Goal: Transaction & Acquisition: Purchase product/service

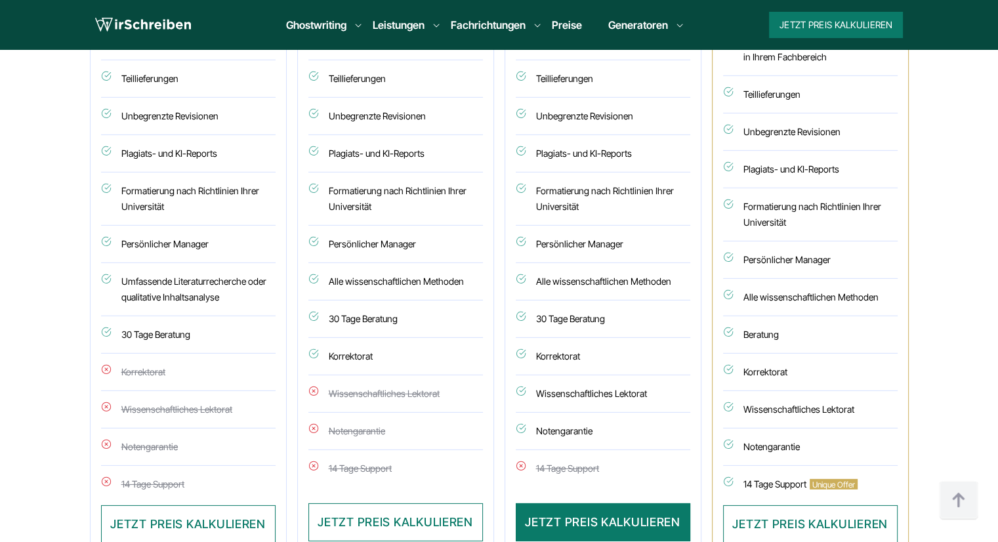
scroll to position [4043, 0]
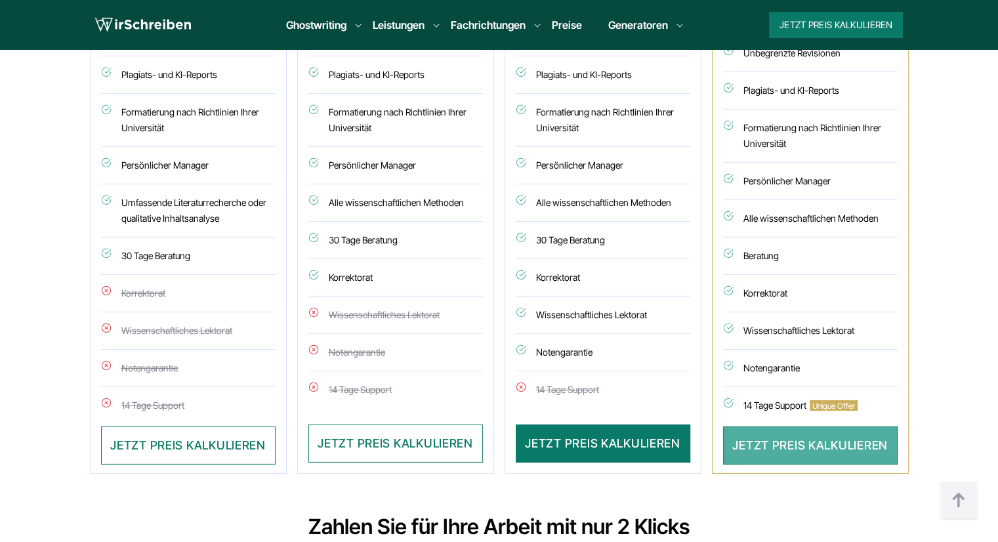
click at [771, 426] on button "JETZT PREIS KALKULIEREN" at bounding box center [810, 445] width 174 height 38
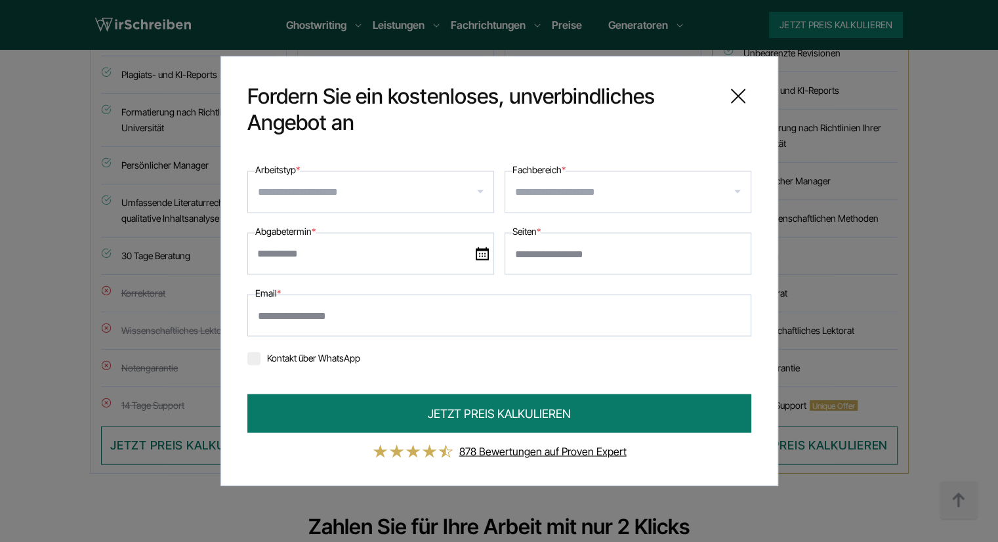
click at [449, 190] on input "Arbeitstyp *" at bounding box center [375, 192] width 235 height 21
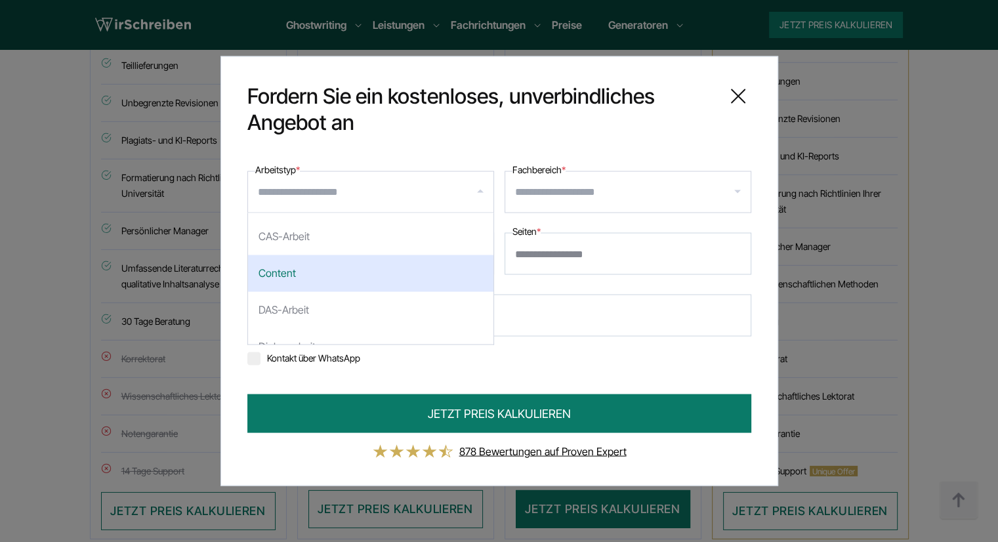
scroll to position [722, 0]
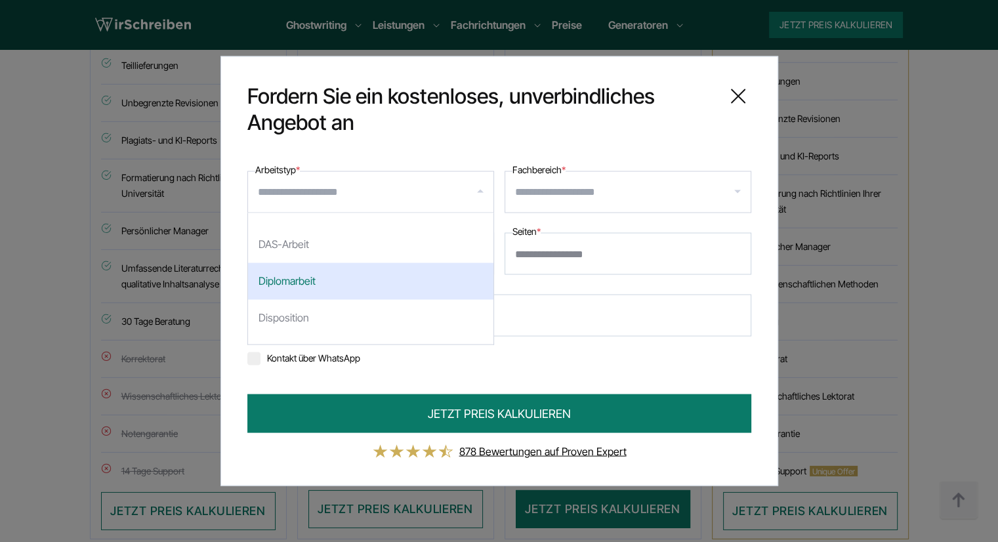
click at [354, 281] on div "Diplomarbeit" at bounding box center [370, 281] width 245 height 37
select select "**"
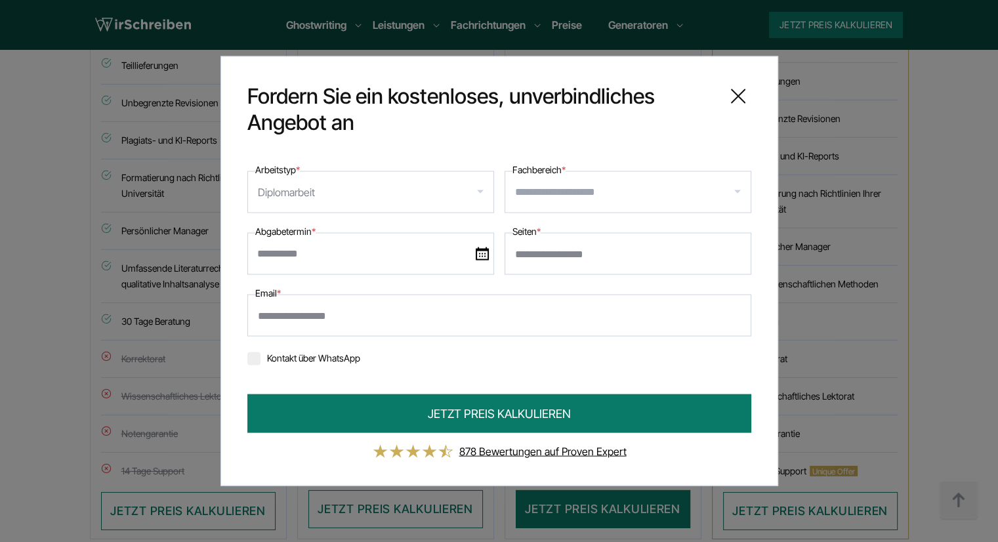
click at [527, 197] on input "Fachbereich *" at bounding box center [632, 192] width 235 height 21
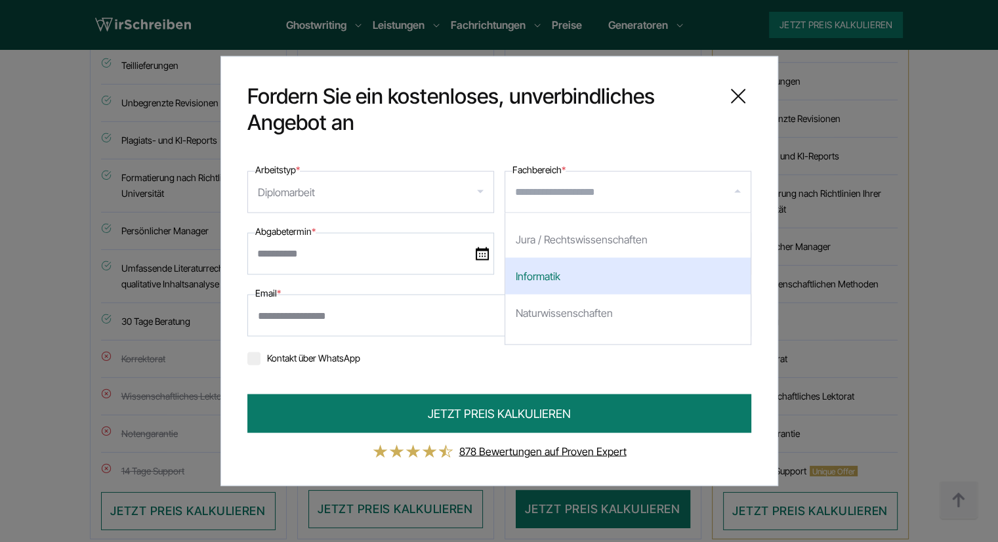
scroll to position [0, 0]
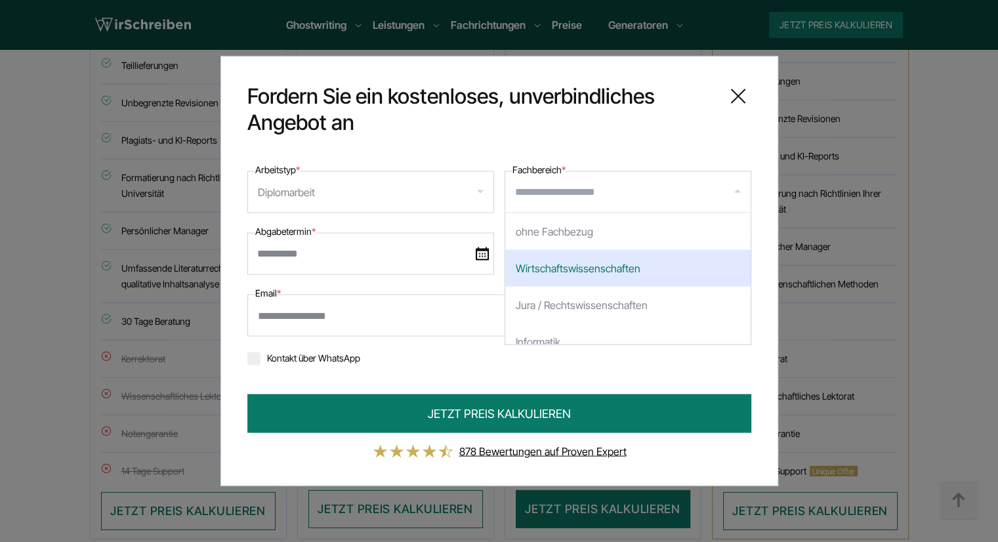
click at [584, 273] on div "Wirtschaftswissenschaften" at bounding box center [627, 268] width 245 height 37
select select "*"
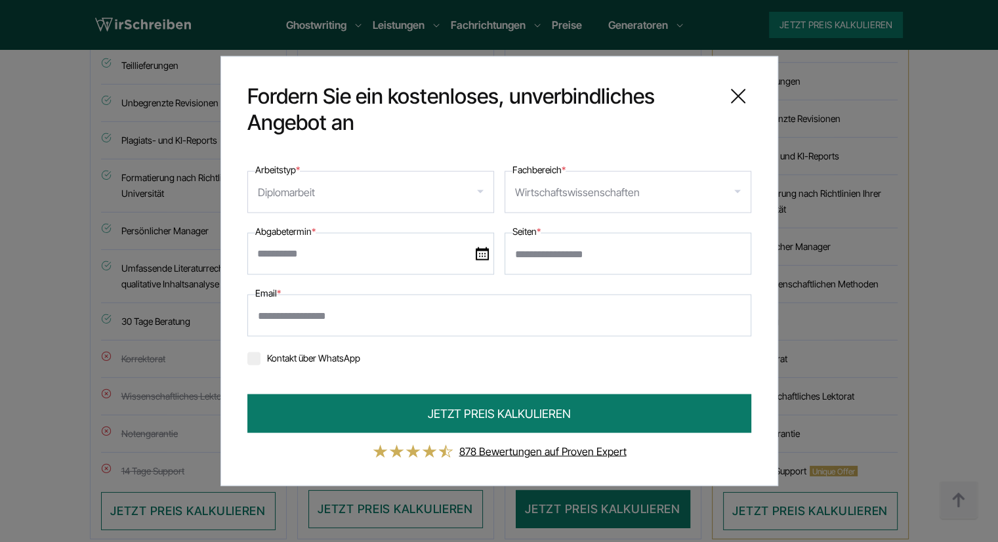
click at [728, 98] on icon at bounding box center [738, 96] width 26 height 26
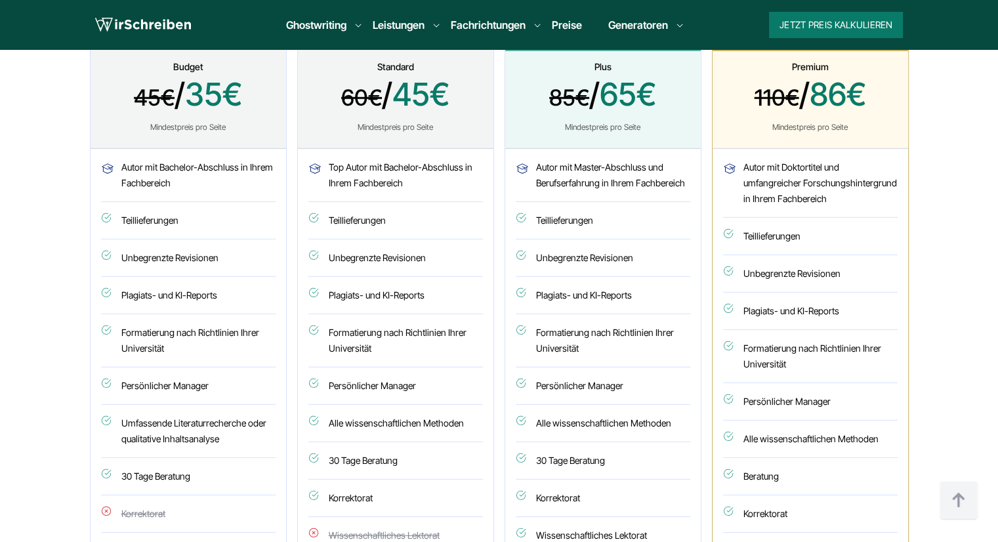
scroll to position [3847, 0]
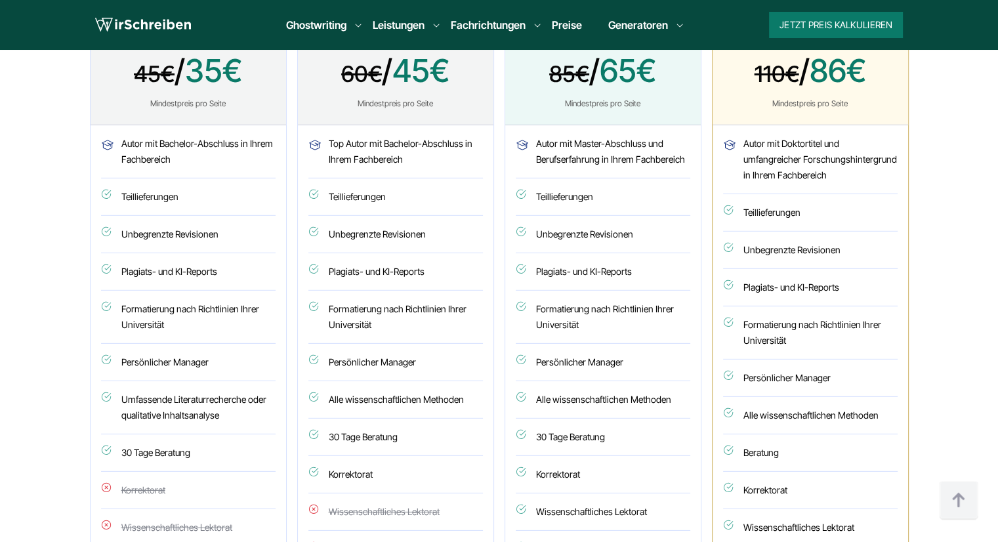
click at [920, 230] on section "Unsere Paket-Angebote und Preise Entdecken Sie unsere Preisstruktur und erkunde…" at bounding box center [499, 265] width 998 height 861
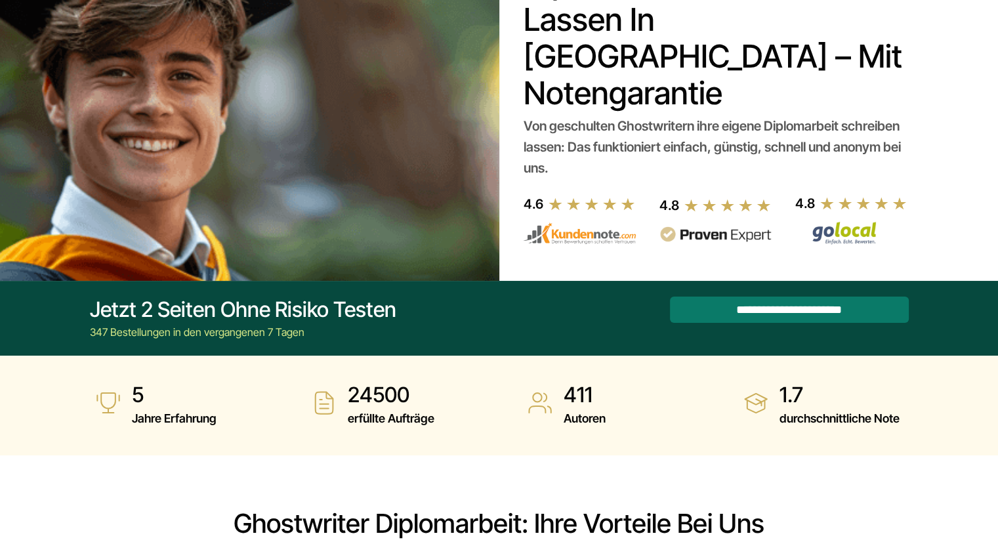
scroll to position [0, 0]
